Goal: Task Accomplishment & Management: Manage account settings

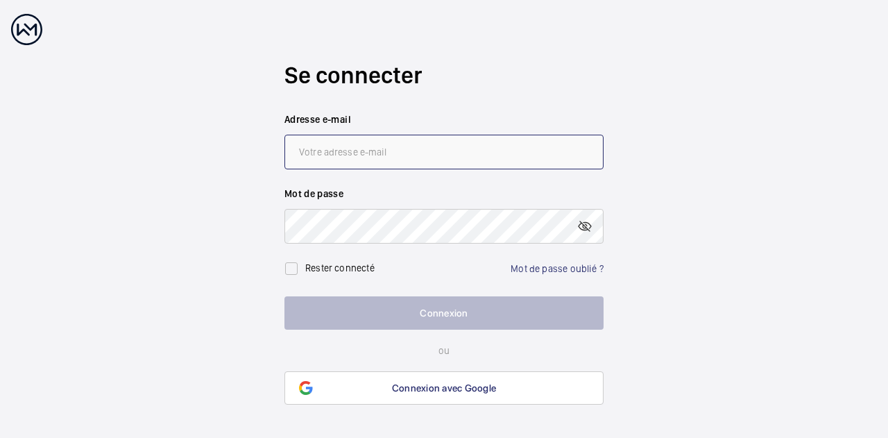
click at [405, 151] on input "email" at bounding box center [444, 152] width 319 height 35
click at [414, 148] on input "email" at bounding box center [444, 152] width 319 height 35
paste input "[PERSON_NAME][EMAIL_ADDRESS][DOMAIN_NAME]"
type input "[PERSON_NAME][EMAIL_ADDRESS][DOMAIN_NAME]"
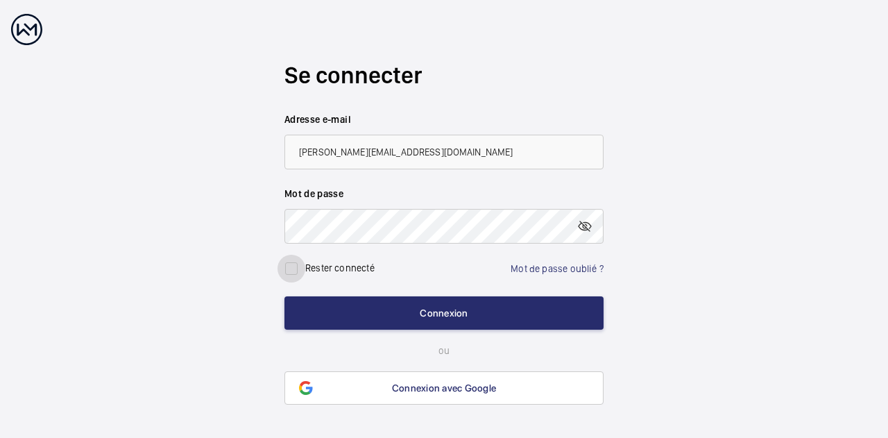
click at [292, 269] on input "checkbox" at bounding box center [292, 269] width 28 height 28
checkbox input "true"
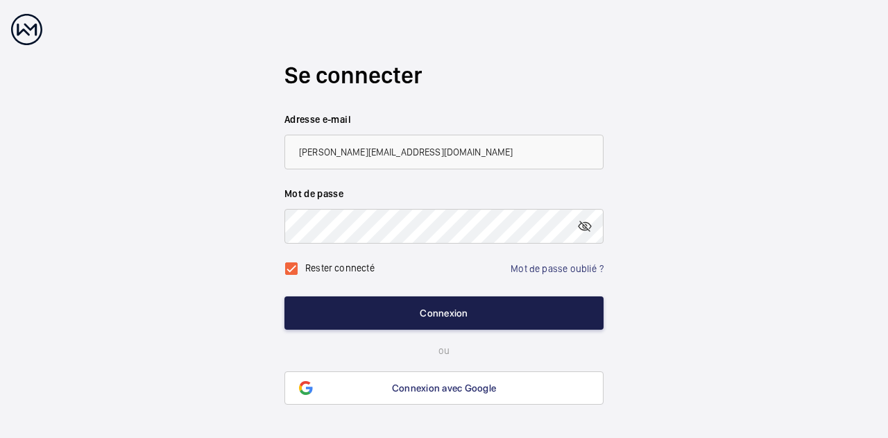
click at [439, 319] on button "Connexion" at bounding box center [444, 312] width 319 height 33
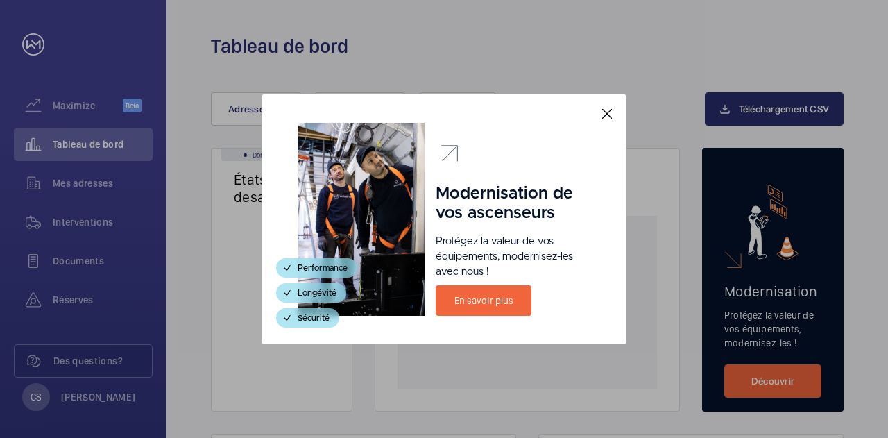
click at [609, 115] on mat-icon at bounding box center [607, 114] width 17 height 17
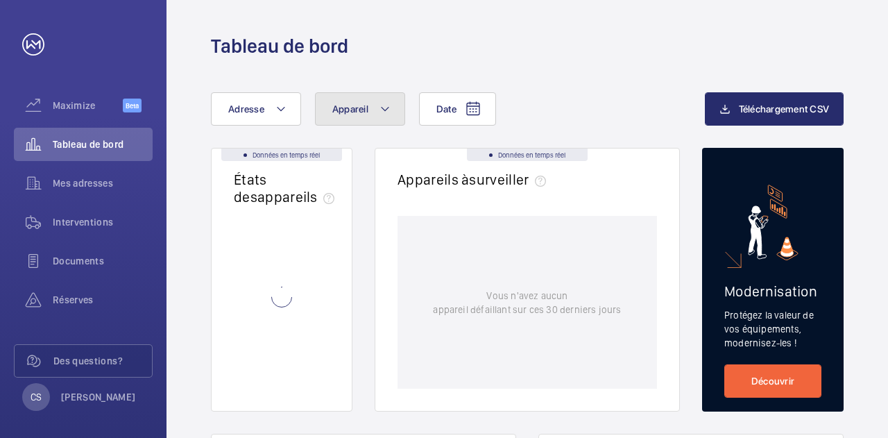
click at [384, 109] on mat-icon at bounding box center [385, 109] width 11 height 17
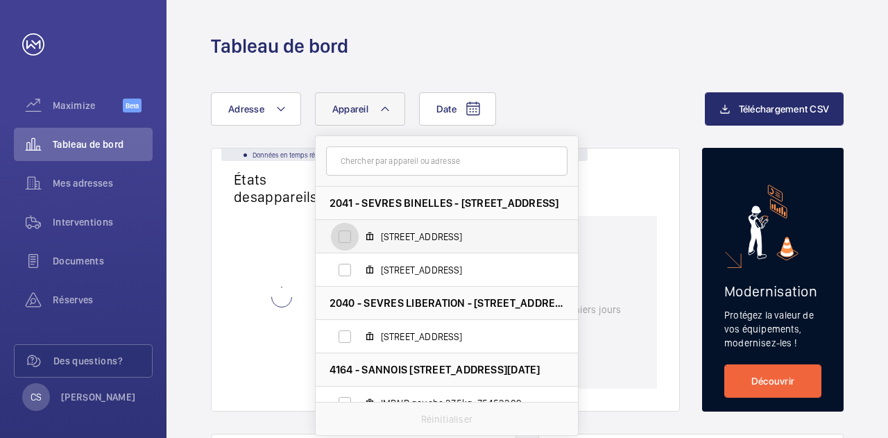
click at [343, 237] on input "[STREET_ADDRESS]" at bounding box center [345, 237] width 28 height 28
checkbox input "true"
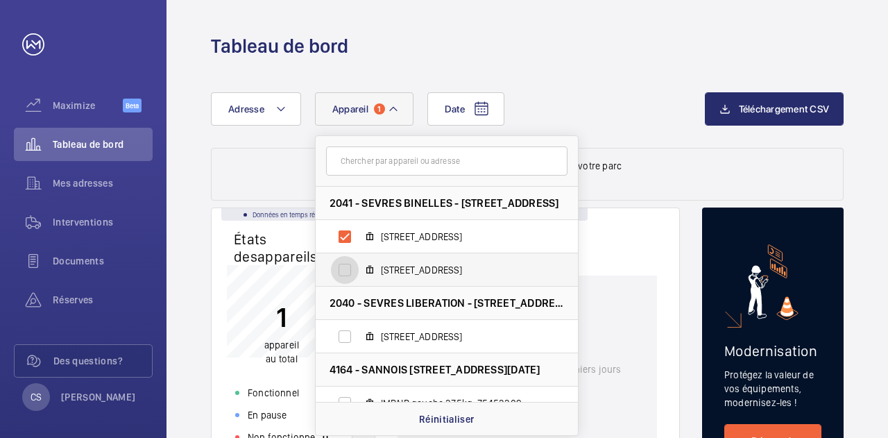
click at [346, 272] on input "[STREET_ADDRESS]" at bounding box center [345, 270] width 28 height 28
checkbox input "true"
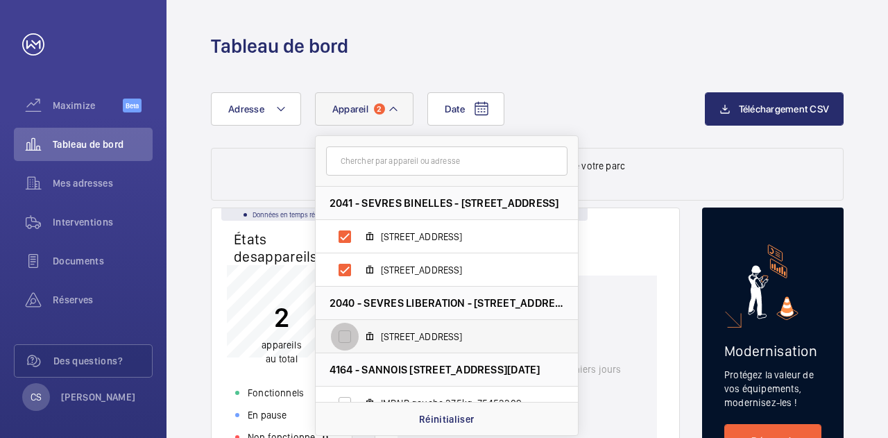
click at [344, 337] on input "[STREET_ADDRESS]" at bounding box center [345, 337] width 28 height 28
checkbox input "true"
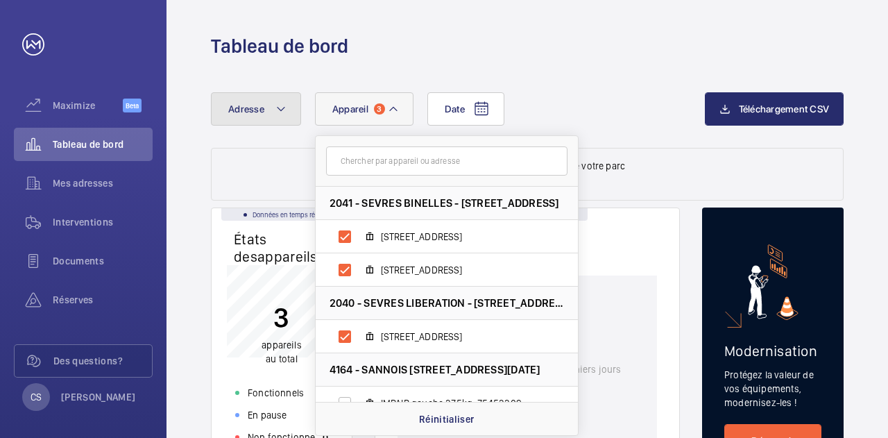
click at [286, 103] on button "Adresse" at bounding box center [256, 108] width 90 height 33
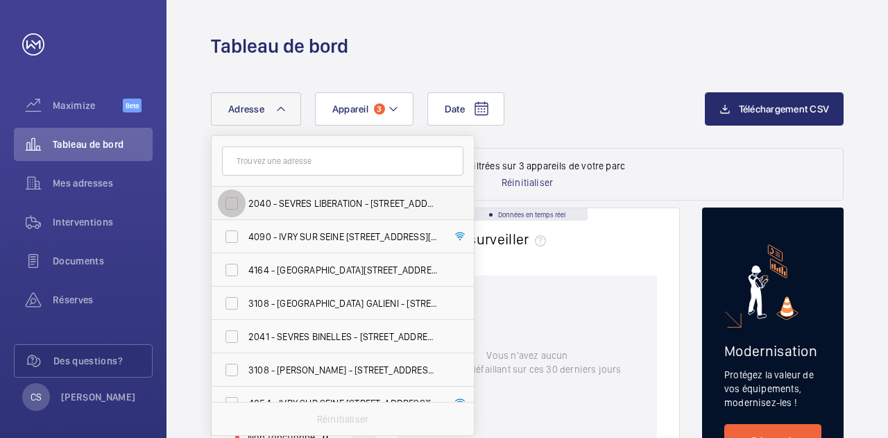
click at [236, 201] on input "2040 - SEVRES LIBERATION - [STREET_ADDRESS]" at bounding box center [232, 203] width 28 height 28
checkbox input "true"
click at [282, 159] on input "text" at bounding box center [343, 160] width 242 height 29
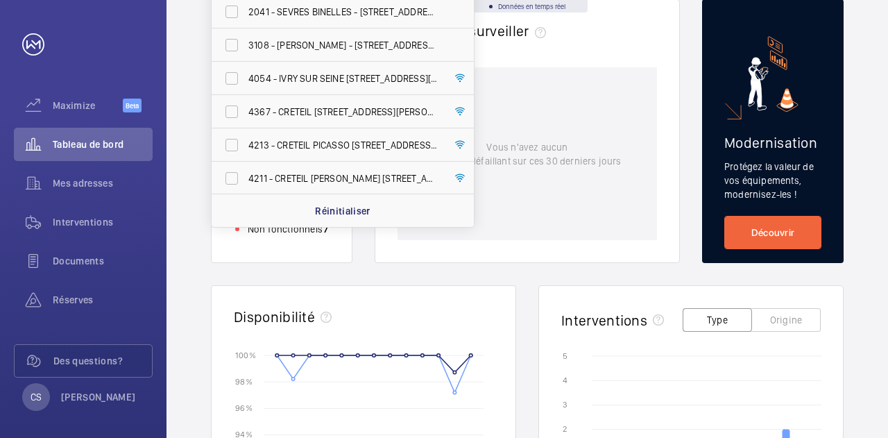
scroll to position [139, 0]
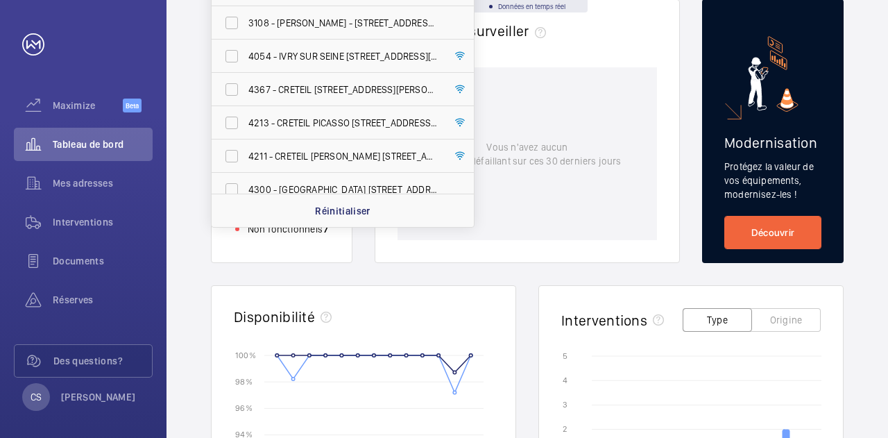
click at [635, 269] on div "Données en temps réel États des appareils﻿ 187 appareils au total Fonctionnels …" at bounding box center [527, 417] width 633 height 836
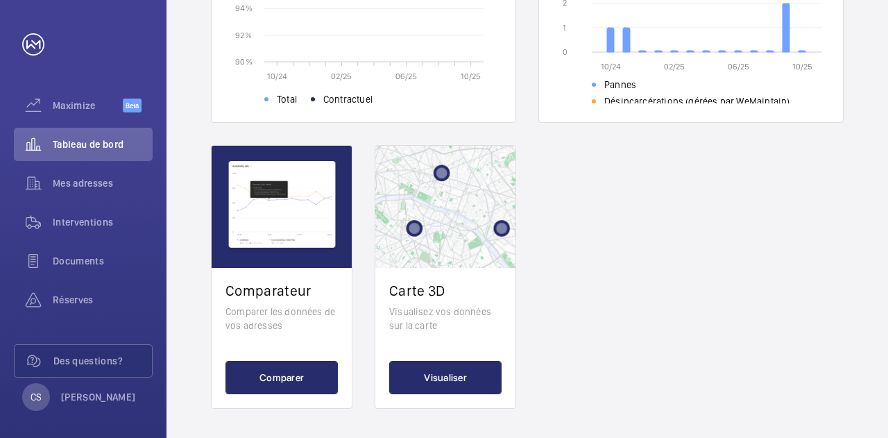
scroll to position [638, 0]
